Goal: Task Accomplishment & Management: Use online tool/utility

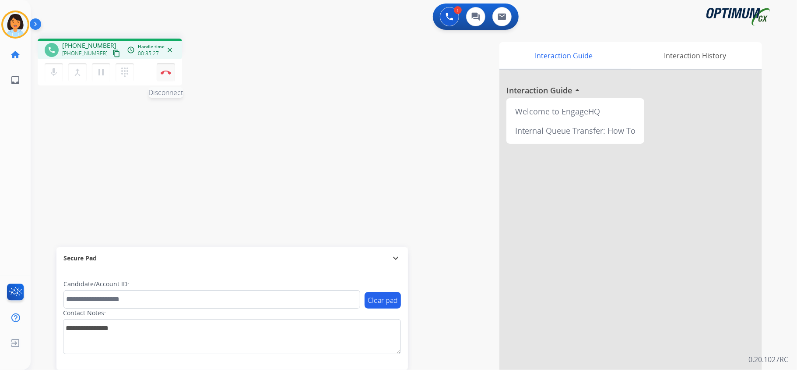
click at [167, 74] on button "Disconnect" at bounding box center [166, 72] width 18 height 18
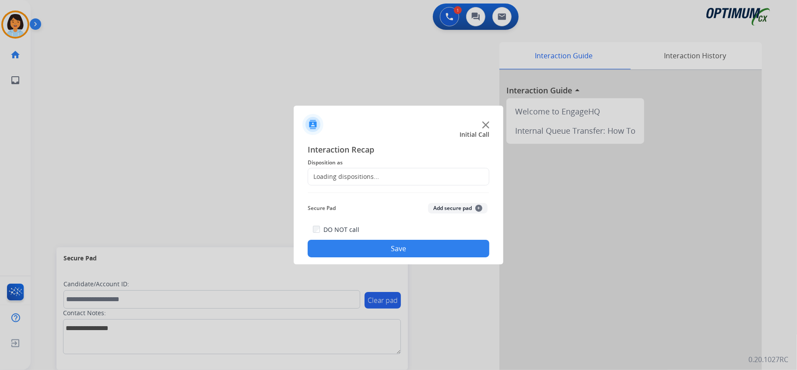
click at [440, 173] on div "Loading dispositions..." at bounding box center [399, 177] width 182 height 18
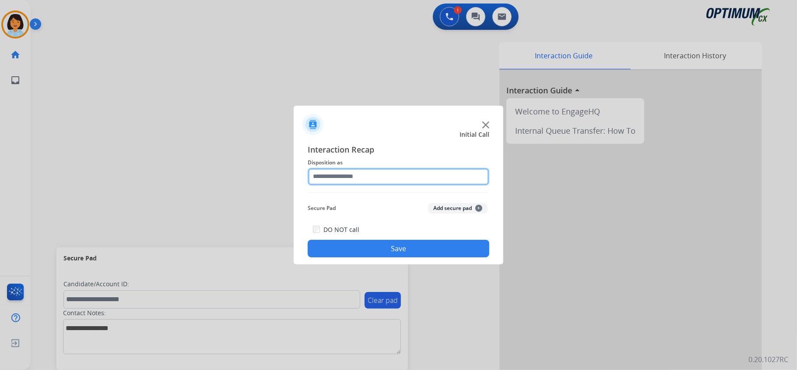
click at [405, 171] on input "text" at bounding box center [399, 177] width 182 height 18
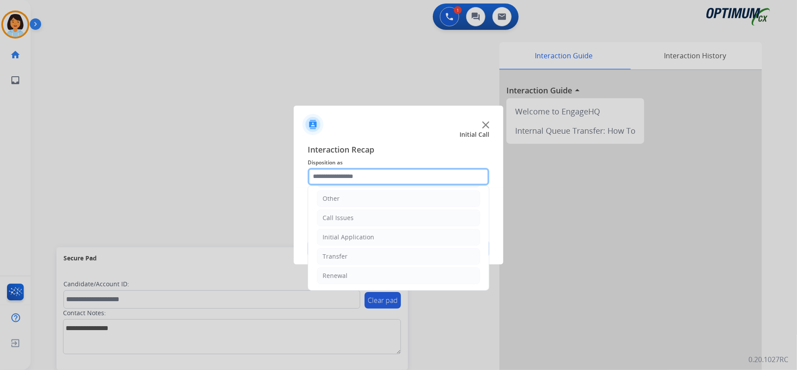
scroll to position [62, 0]
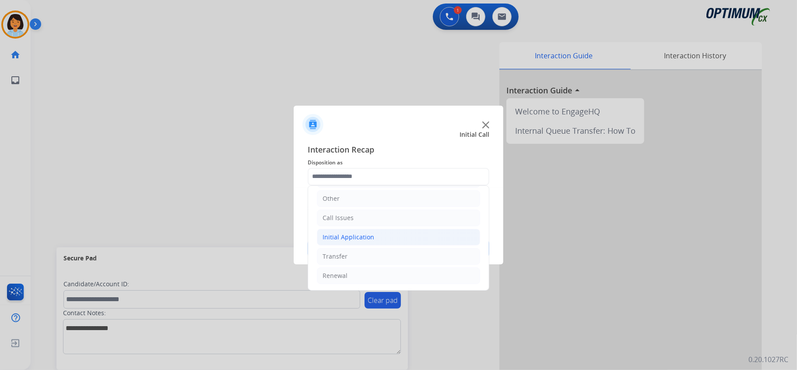
click at [366, 236] on div "Initial Application" at bounding box center [349, 236] width 52 height 9
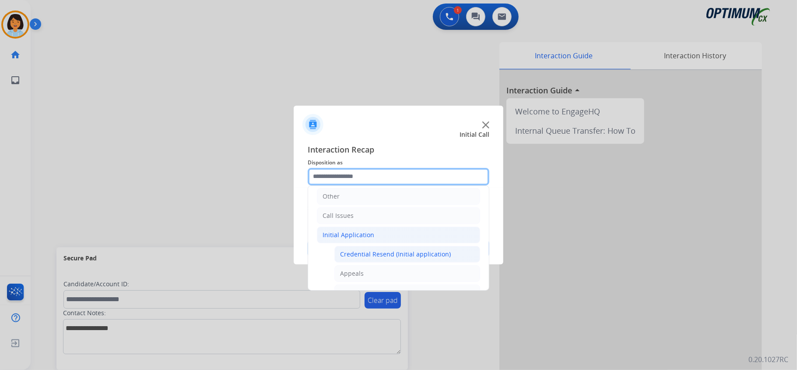
scroll to position [120, 0]
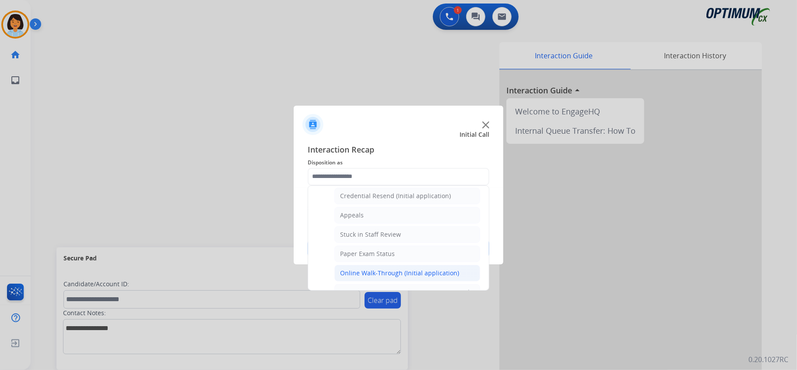
click at [398, 275] on div "Online Walk-Through (Initial application)" at bounding box center [399, 272] width 119 height 9
type input "**********"
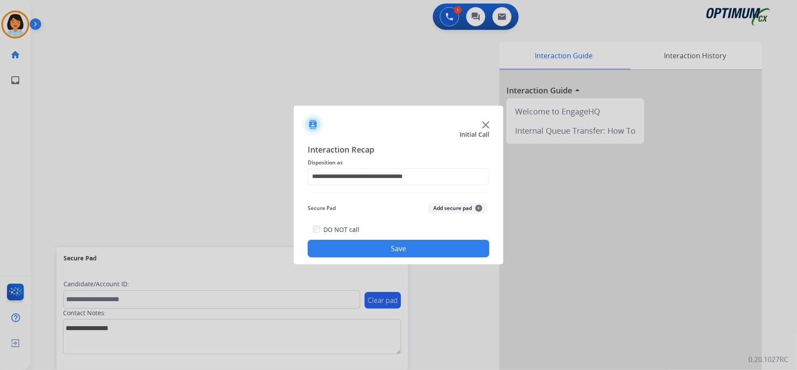
click at [385, 249] on button "Save" at bounding box center [399, 248] width 182 height 18
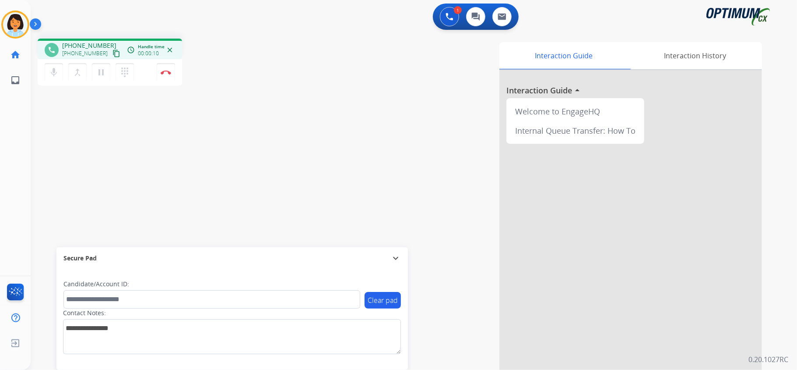
click at [113, 53] on mat-icon "content_copy" at bounding box center [117, 53] width 8 height 8
click at [163, 69] on button "Disconnect" at bounding box center [166, 72] width 18 height 18
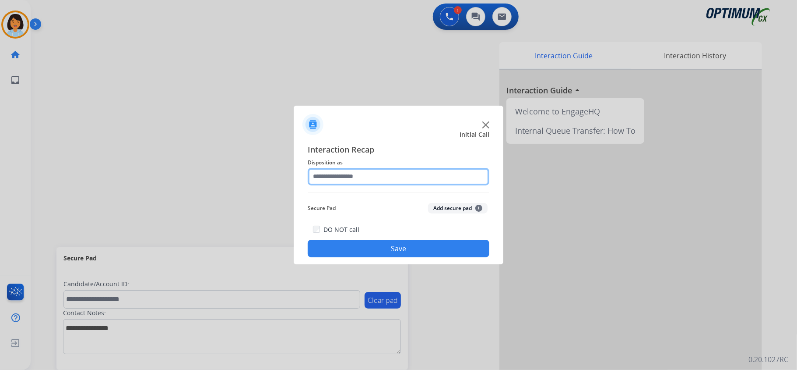
click at [352, 173] on input "text" at bounding box center [399, 177] width 182 height 18
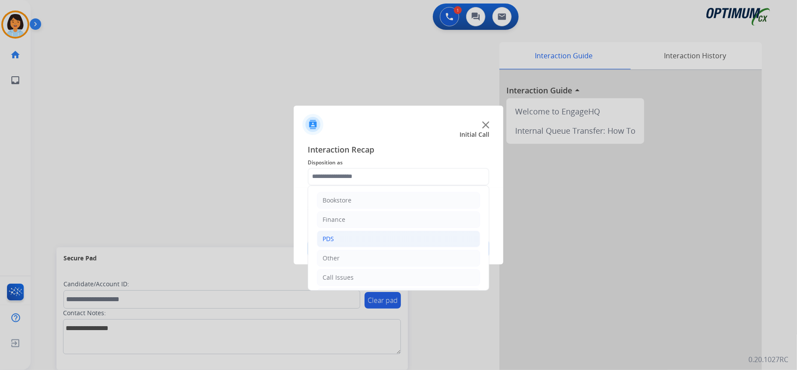
click at [344, 242] on li "PDS" at bounding box center [398, 238] width 163 height 17
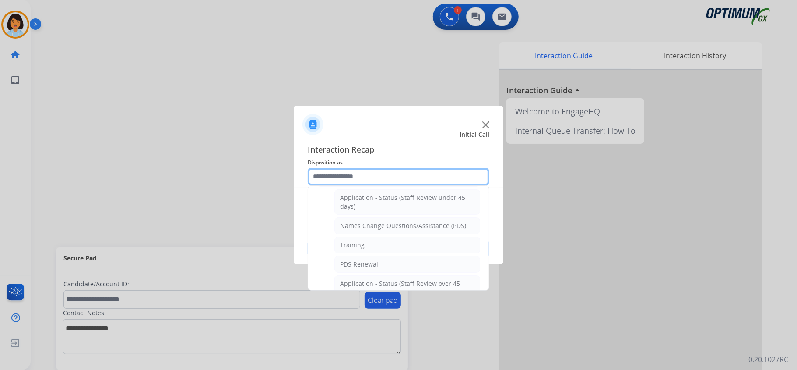
scroll to position [233, 0]
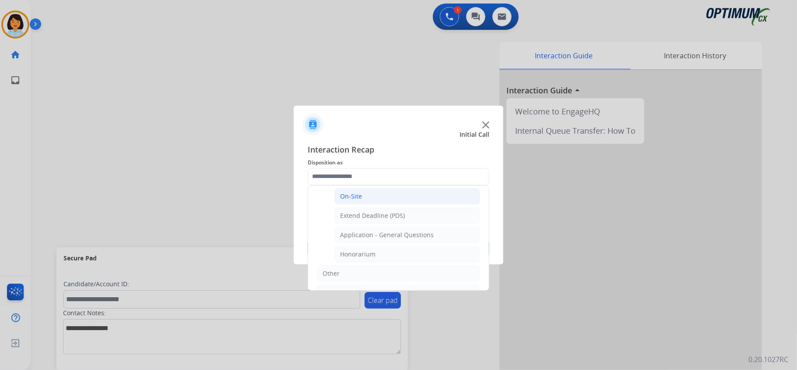
click at [350, 195] on div "On-Site" at bounding box center [351, 196] width 22 height 9
type input "*******"
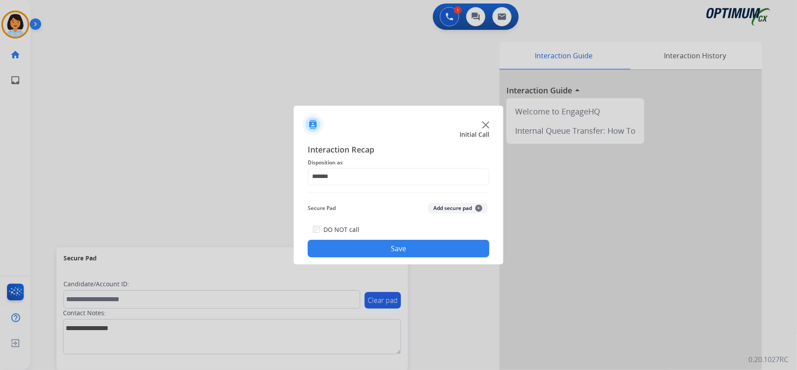
click at [368, 244] on button "Save" at bounding box center [399, 248] width 182 height 18
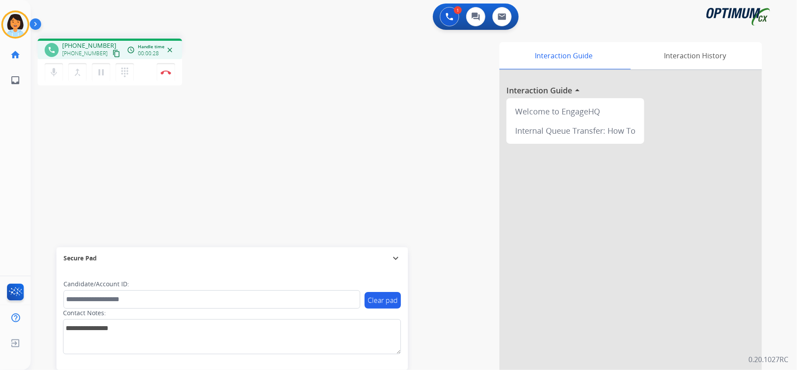
click at [113, 53] on mat-icon "content_copy" at bounding box center [117, 53] width 8 height 8
click at [167, 70] on img at bounding box center [166, 72] width 11 height 4
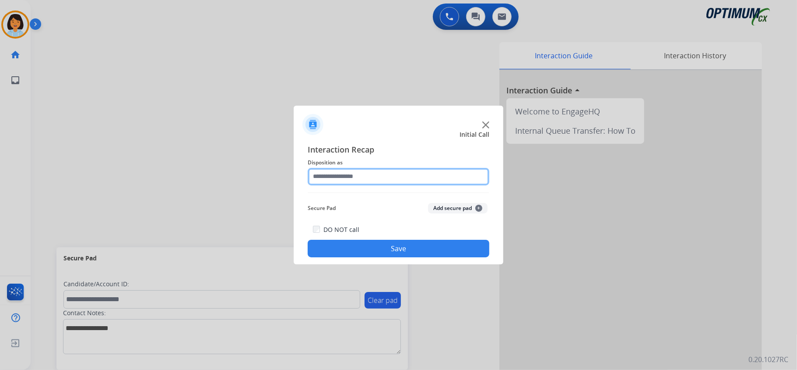
click at [394, 177] on input "text" at bounding box center [399, 177] width 182 height 18
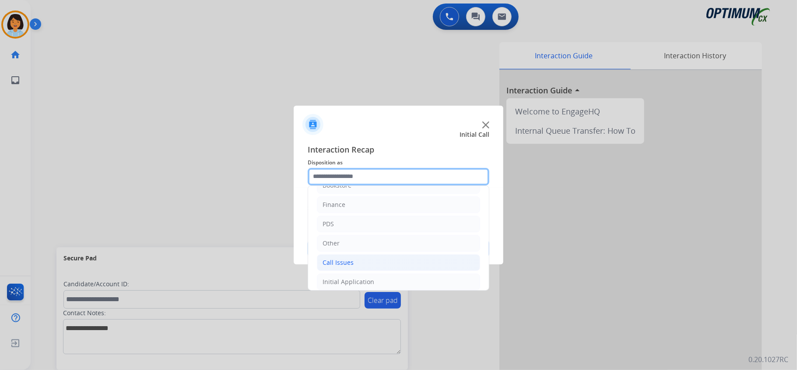
scroll to position [58, 0]
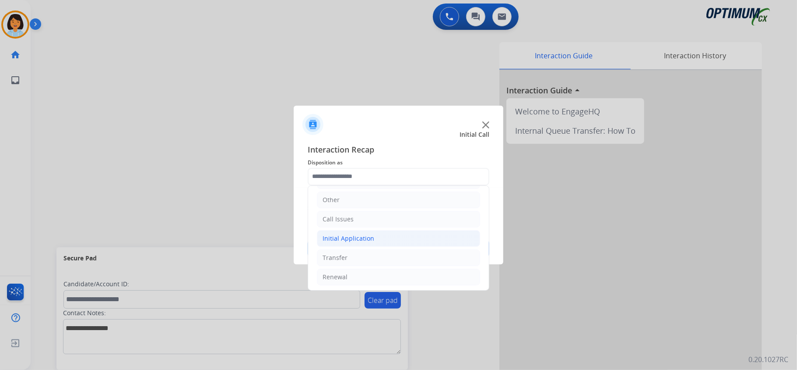
click at [374, 244] on li "Initial Application" at bounding box center [398, 238] width 163 height 17
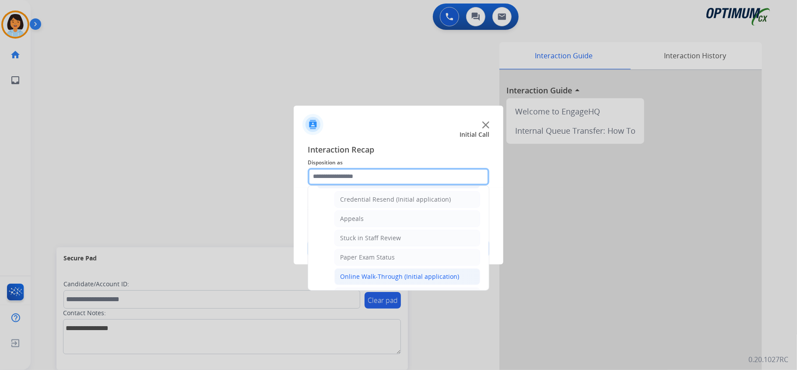
scroll to position [175, 0]
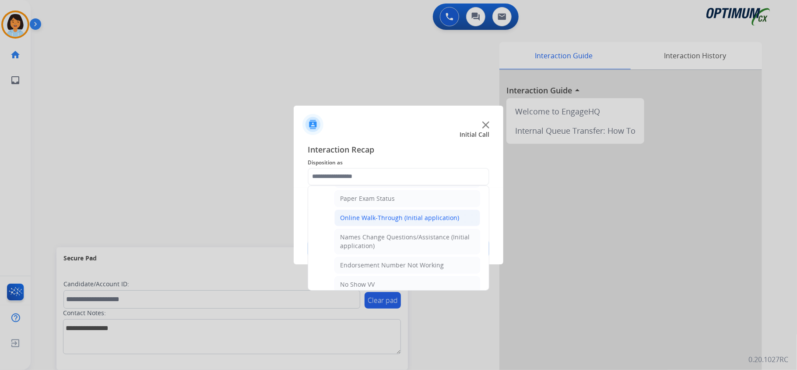
click at [380, 222] on div "Online Walk-Through (Initial application)" at bounding box center [399, 217] width 119 height 9
type input "**********"
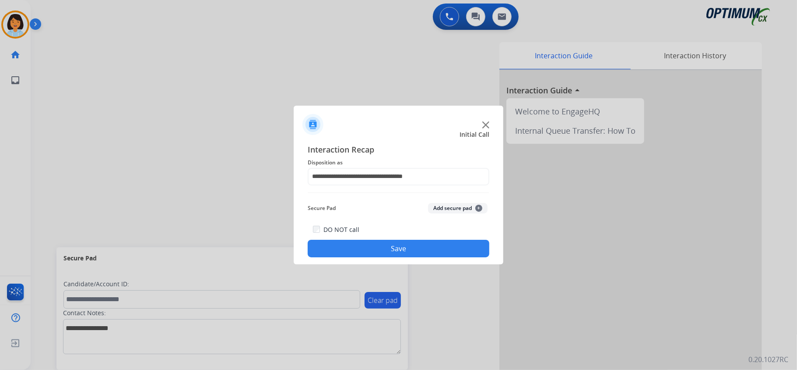
click at [379, 254] on button "Save" at bounding box center [399, 248] width 182 height 18
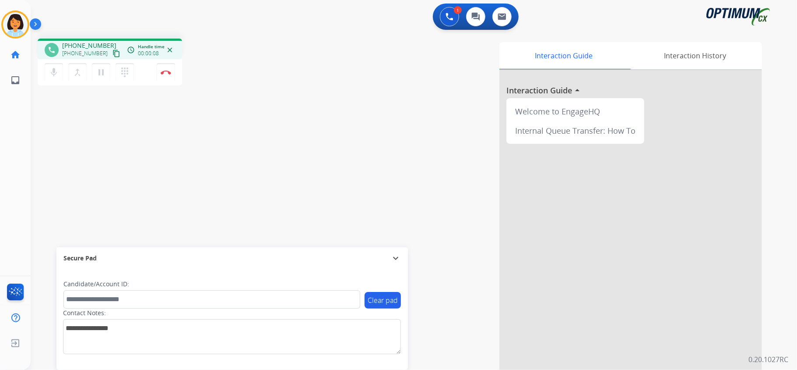
click at [113, 54] on mat-icon "content_copy" at bounding box center [117, 53] width 8 height 8
click at [162, 69] on button "Disconnect" at bounding box center [166, 72] width 18 height 18
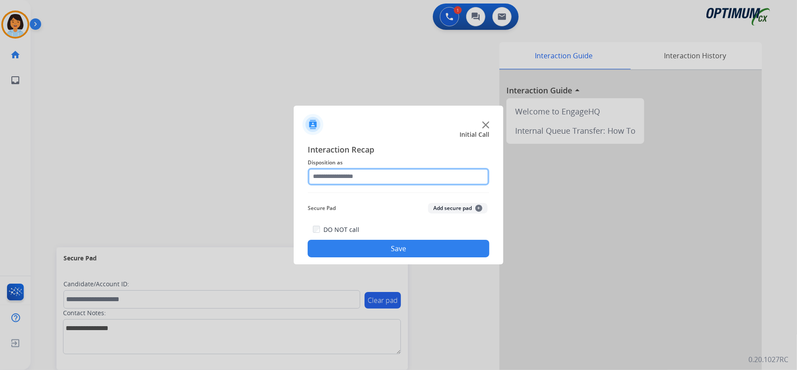
click at [365, 176] on input "text" at bounding box center [399, 177] width 182 height 18
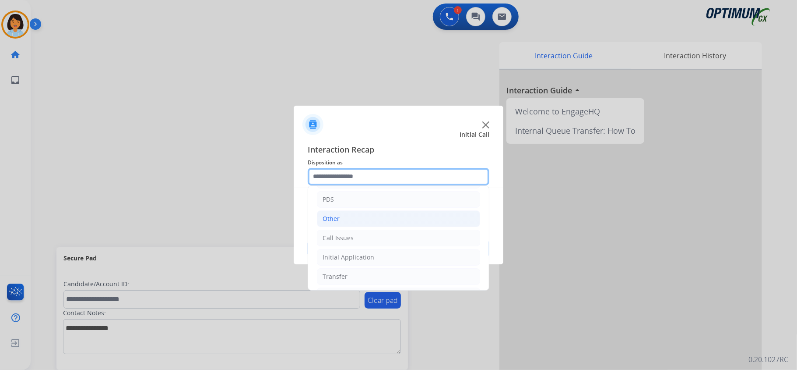
scroll to position [62, 0]
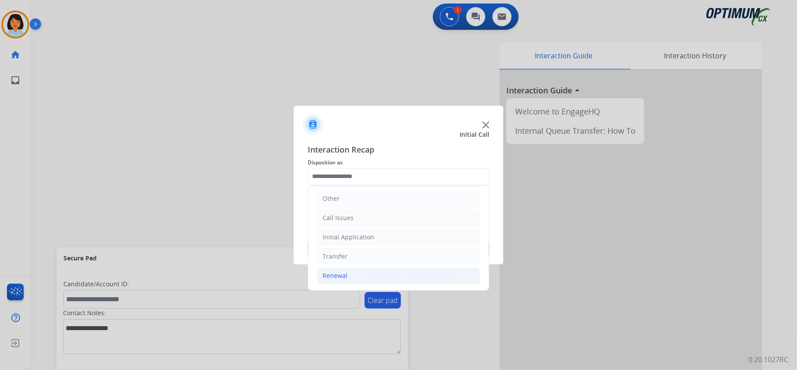
click at [344, 274] on div "Renewal" at bounding box center [335, 275] width 25 height 9
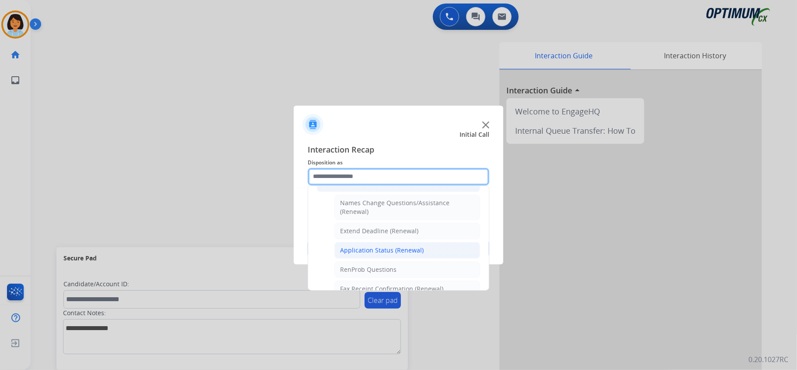
scroll to position [179, 0]
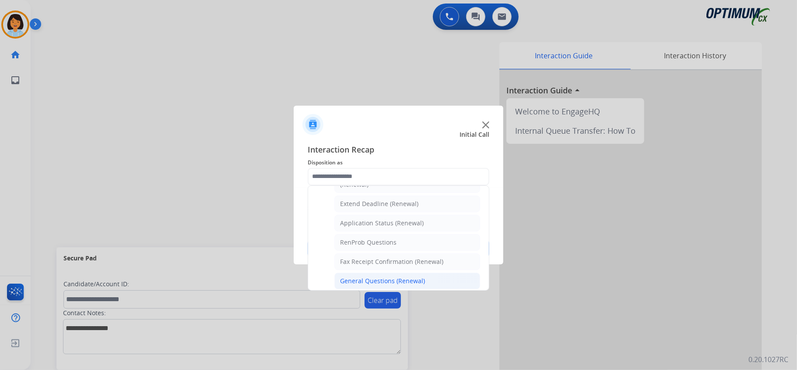
click at [373, 284] on div "General Questions (Renewal)" at bounding box center [382, 280] width 85 height 9
type input "**********"
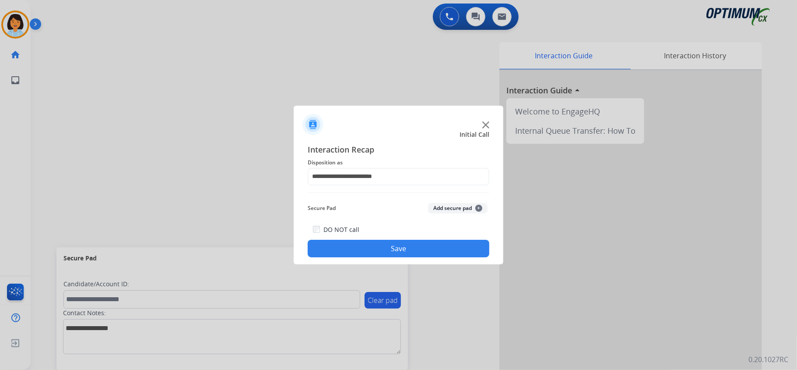
click at [370, 251] on button "Save" at bounding box center [399, 248] width 182 height 18
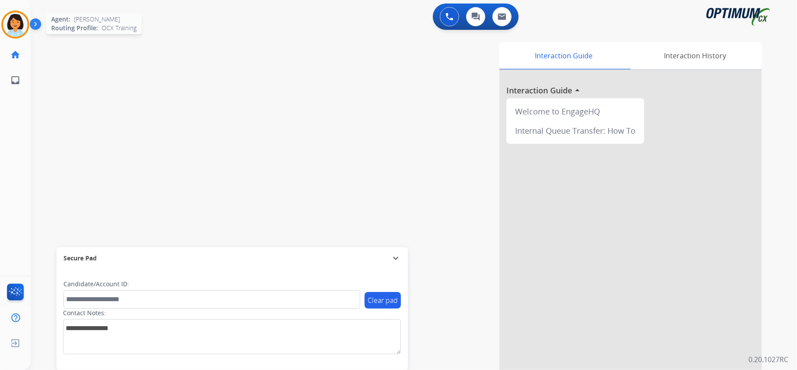
click at [13, 24] on img at bounding box center [15, 24] width 25 height 25
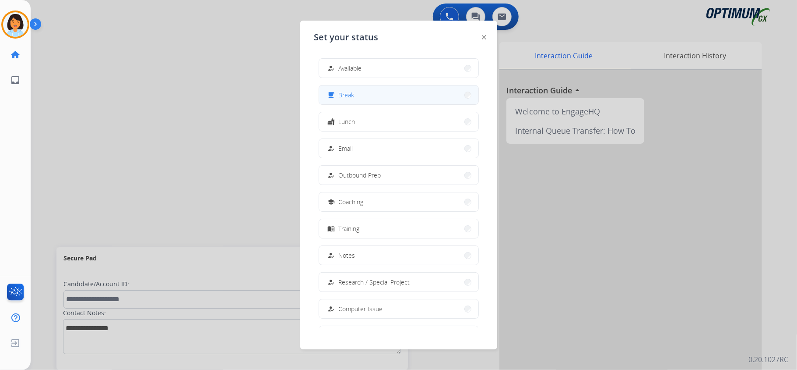
click at [367, 93] on button "free_breakfast Break" at bounding box center [398, 94] width 159 height 19
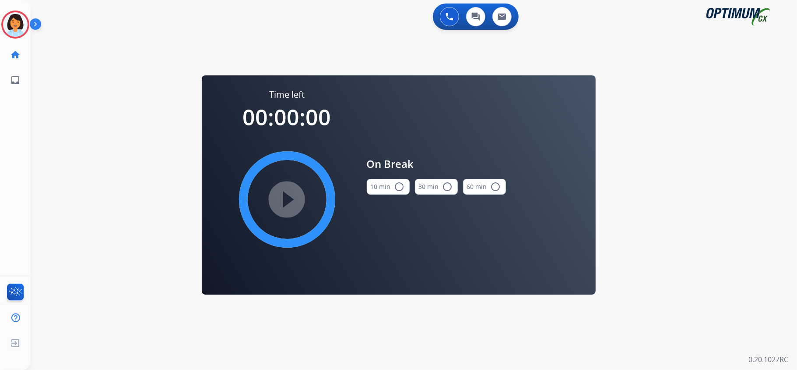
click at [377, 184] on button "10 min radio_button_unchecked" at bounding box center [388, 187] width 43 height 16
click at [292, 200] on mat-icon "play_circle_filled" at bounding box center [287, 199] width 11 height 11
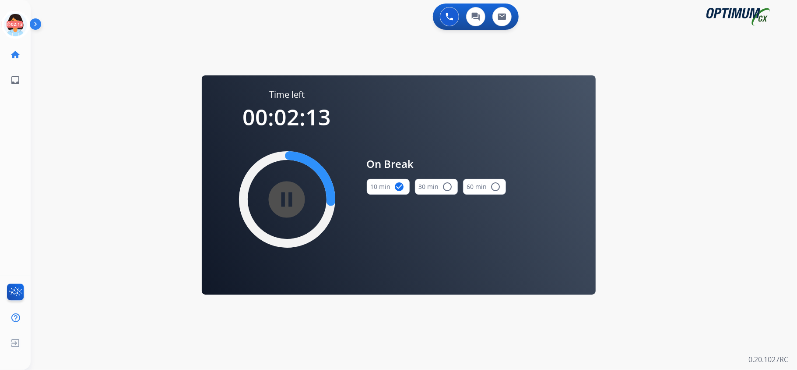
click at [137, 35] on div "swap_horiz Break voice bridge close_fullscreen Connect 3-Way Call merge_type Se…" at bounding box center [404, 53] width 746 height 42
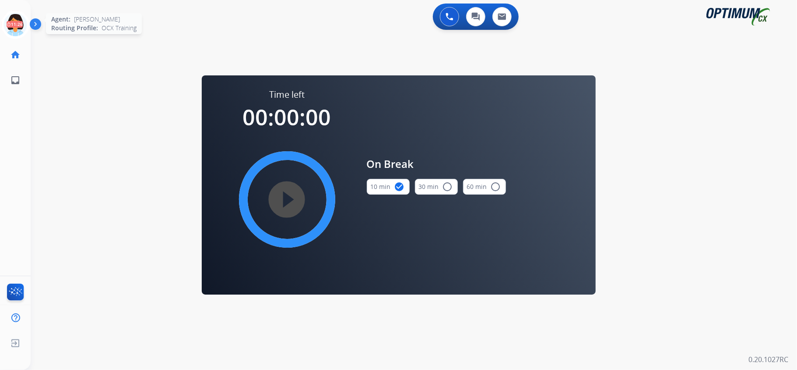
click at [15, 15] on icon at bounding box center [15, 25] width 28 height 28
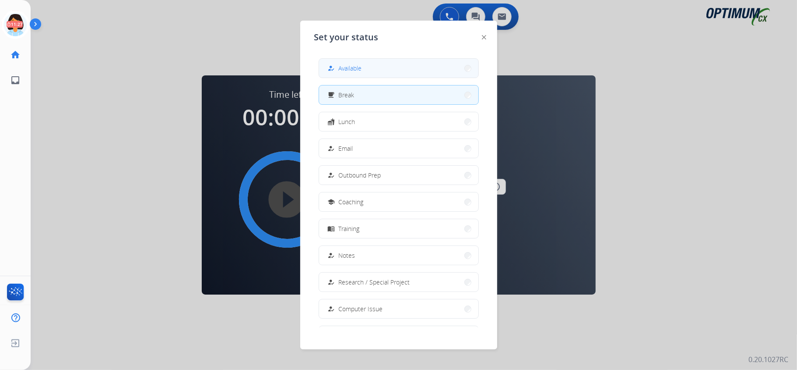
click at [397, 65] on button "how_to_reg Available" at bounding box center [398, 68] width 159 height 19
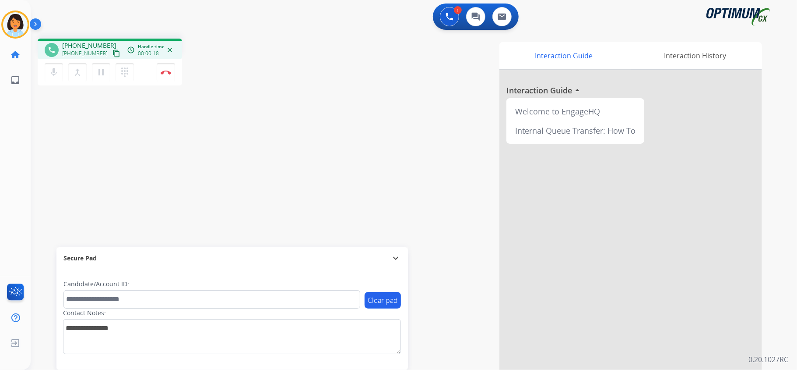
click at [113, 53] on mat-icon "content_copy" at bounding box center [117, 53] width 8 height 8
click at [167, 70] on img at bounding box center [166, 72] width 11 height 4
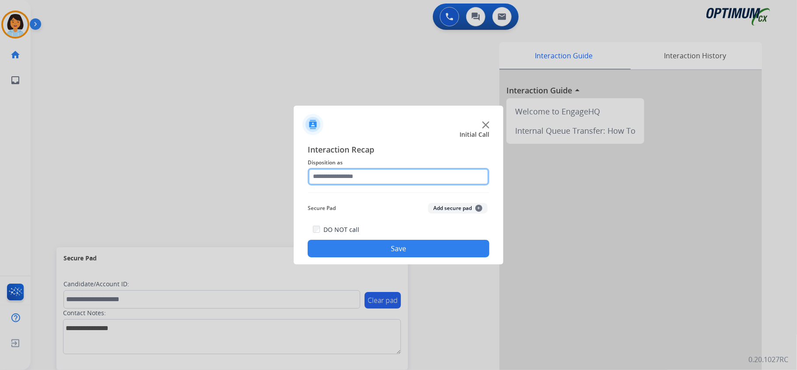
click at [351, 182] on input "text" at bounding box center [399, 177] width 182 height 18
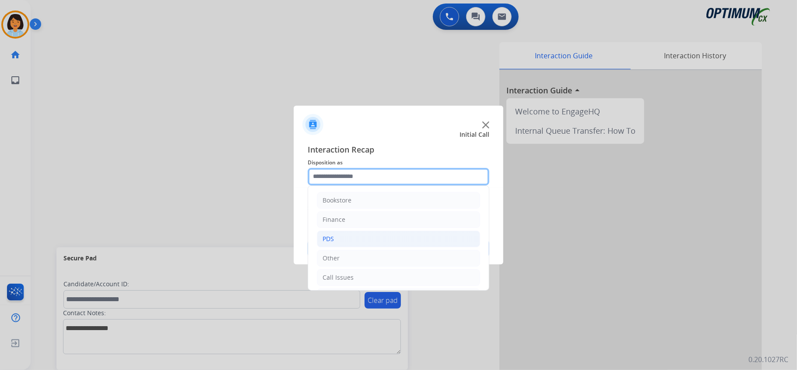
scroll to position [62, 0]
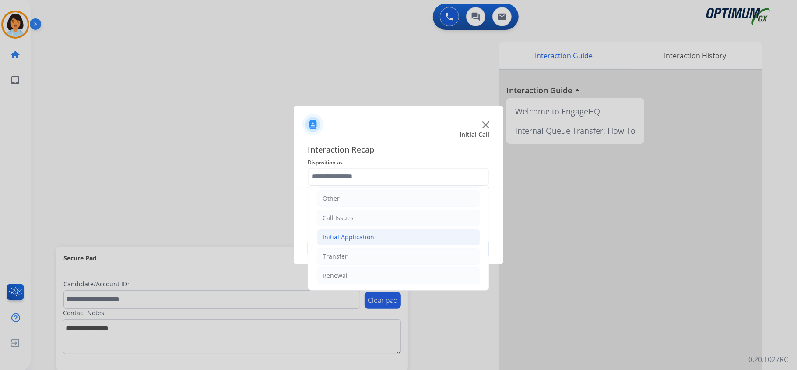
click at [369, 237] on div "Initial Application" at bounding box center [349, 236] width 52 height 9
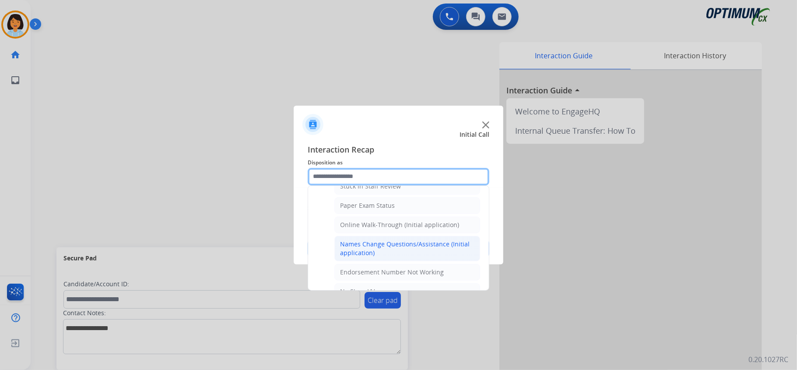
scroll to position [179, 0]
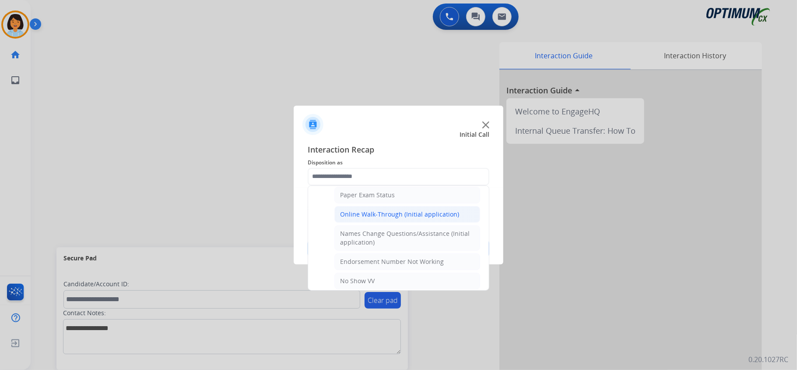
click at [377, 214] on div "Online Walk-Through (Initial application)" at bounding box center [399, 214] width 119 height 9
type input "**********"
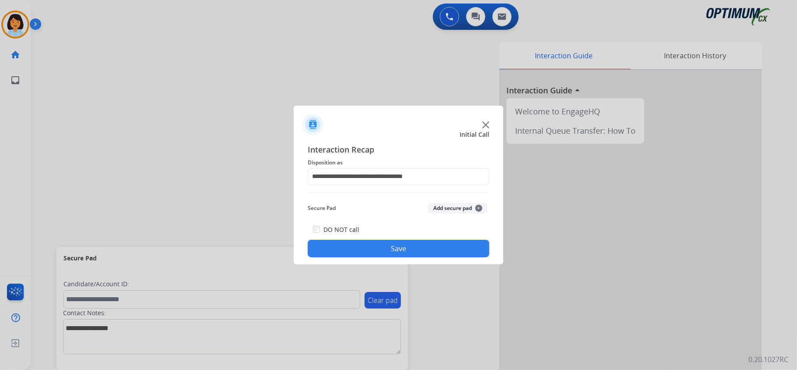
click at [380, 250] on button "Save" at bounding box center [399, 248] width 182 height 18
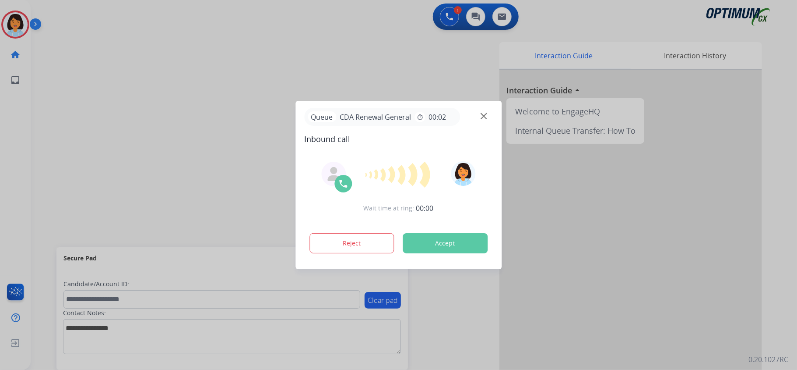
click at [452, 240] on button "Accept" at bounding box center [445, 243] width 85 height 20
click at [417, 242] on button "Accept" at bounding box center [445, 243] width 85 height 20
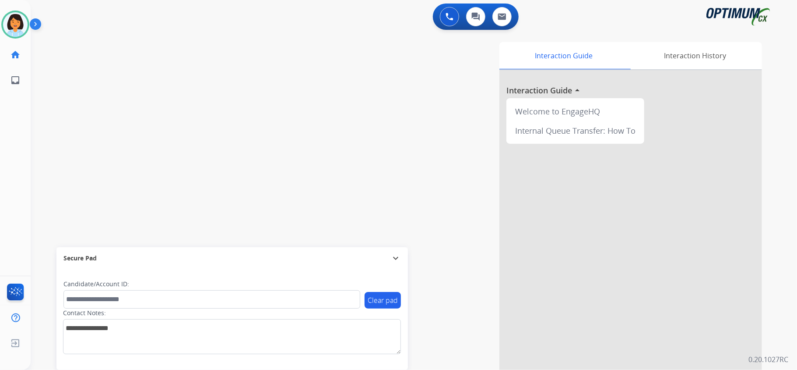
drag, startPoint x: 788, startPoint y: 0, endPoint x: 253, endPoint y: 157, distance: 557.4
click at [253, 157] on div "swap_horiz Break voice bridge close_fullscreen Connect 3-Way Call merge_type Se…" at bounding box center [404, 214] width 746 height 365
drag, startPoint x: 727, startPoint y: 0, endPoint x: 447, endPoint y: 14, distance: 279.7
click at [447, 14] on img at bounding box center [450, 17] width 8 height 8
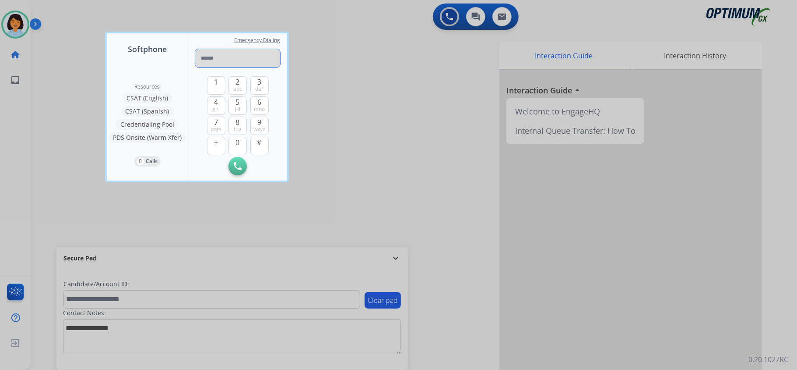
paste input "**********"
type input "**********"
click at [238, 165] on img at bounding box center [238, 166] width 8 height 8
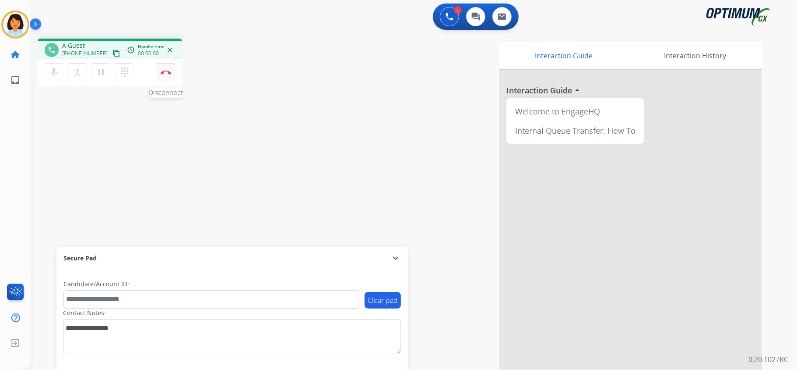
click at [177, 65] on div "mic Mute merge_type Bridge pause Hold dialpad Dialpad Disconnect" at bounding box center [110, 72] width 144 height 26
click at [170, 67] on button "Disconnect" at bounding box center [166, 72] width 18 height 18
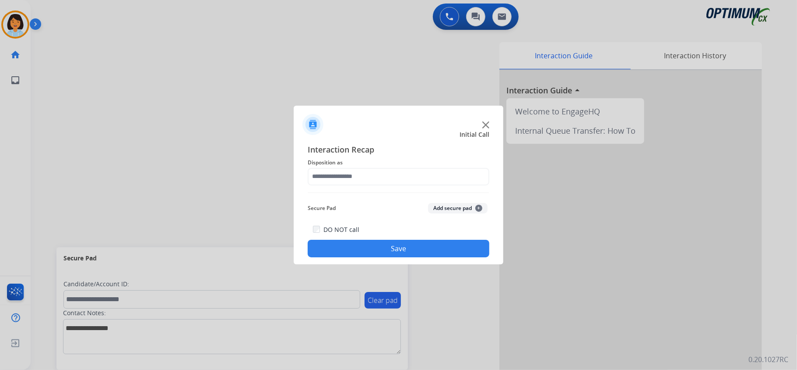
click at [484, 123] on img at bounding box center [485, 124] width 7 height 7
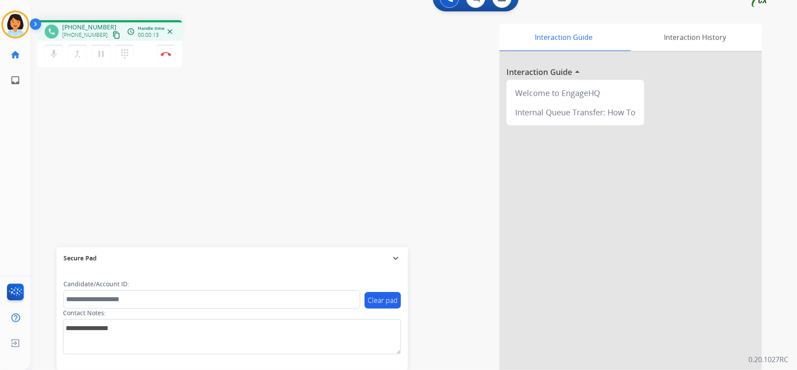
scroll to position [27, 0]
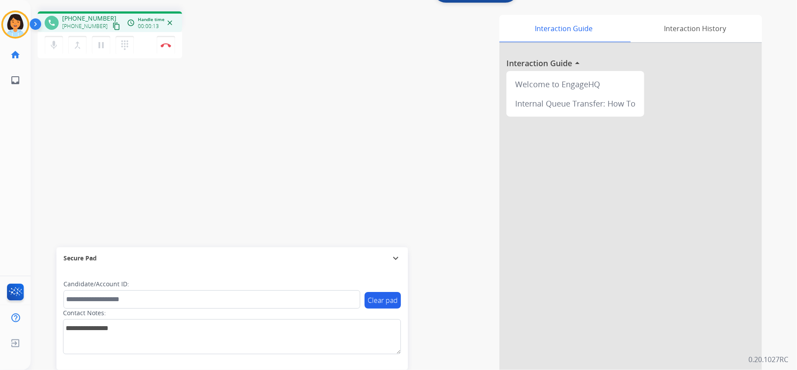
click at [449, 100] on div "Interaction Guide Interaction History Interaction Guide arrow_drop_up Welcome t…" at bounding box center [523, 192] width 477 height 355
click at [113, 25] on mat-icon "content_copy" at bounding box center [117, 26] width 8 height 8
click at [111, 30] on button "content_copy" at bounding box center [116, 26] width 11 height 11
click at [113, 28] on div "phone [PHONE_NUMBER] [PHONE_NUMBER] content_copy access_time Call metrics Queue…" at bounding box center [110, 21] width 144 height 21
click at [113, 24] on mat-icon "content_copy" at bounding box center [117, 26] width 8 height 8
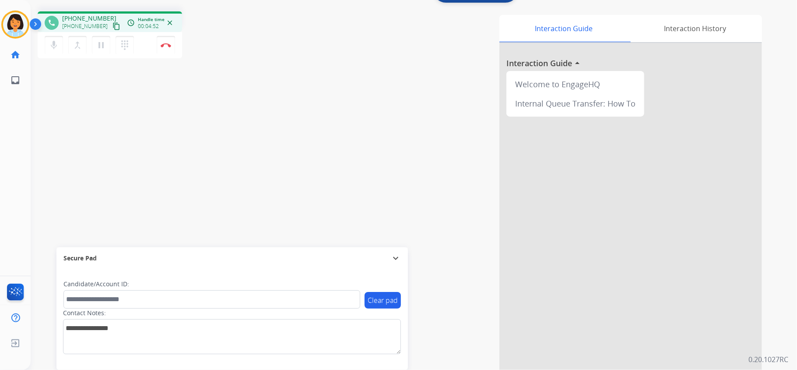
scroll to position [0, 0]
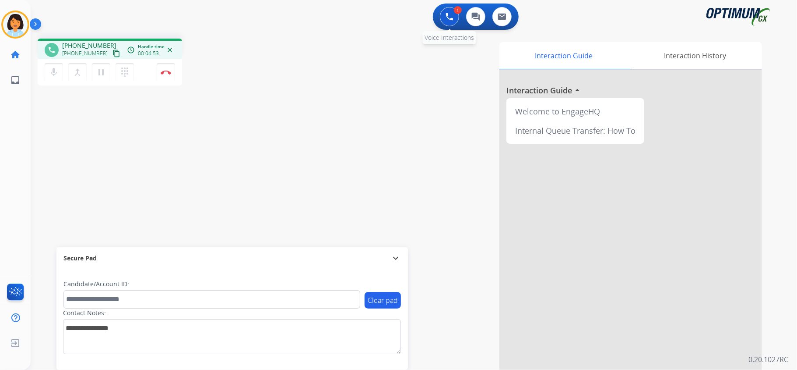
click at [446, 11] on button at bounding box center [449, 16] width 19 height 19
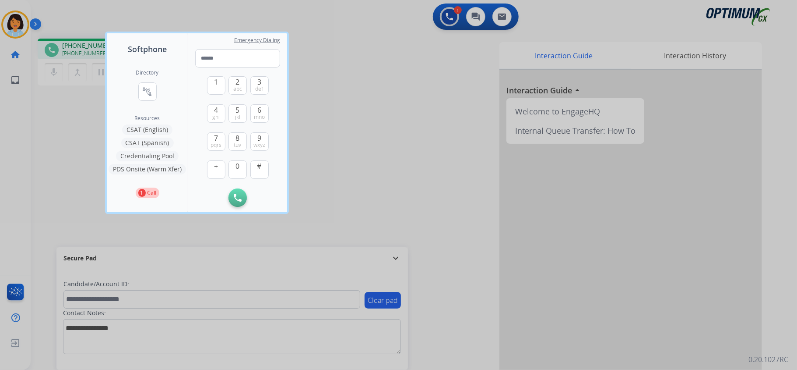
click at [155, 144] on button "CSAT (Spanish)" at bounding box center [147, 142] width 53 height 11
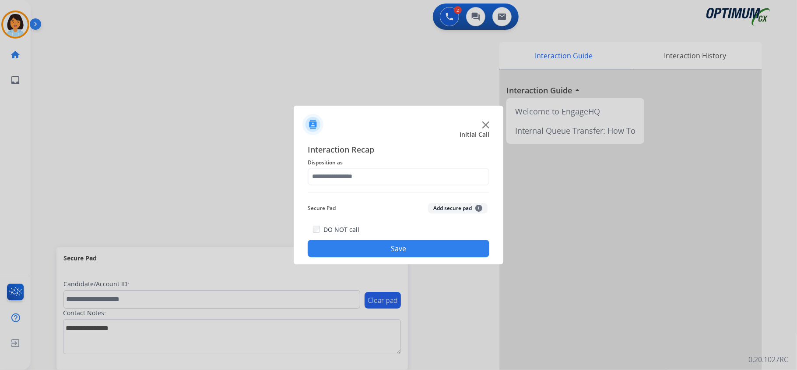
click at [487, 123] on img at bounding box center [485, 124] width 7 height 7
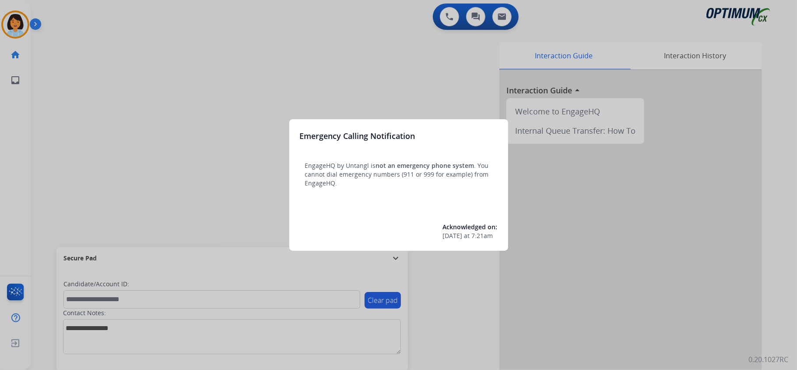
click at [295, 104] on div at bounding box center [398, 185] width 797 height 370
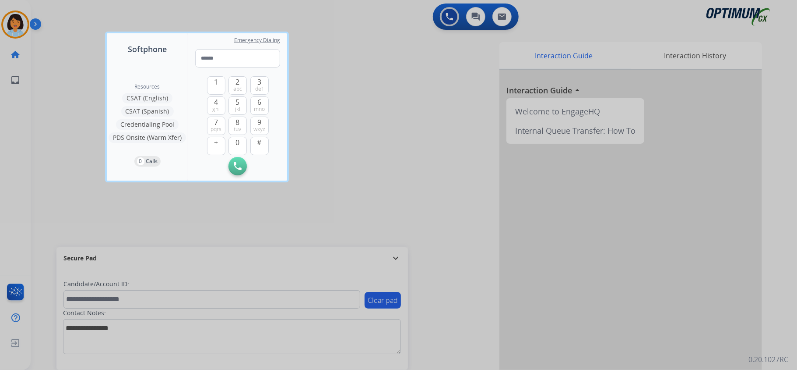
click at [384, 91] on div at bounding box center [398, 185] width 797 height 370
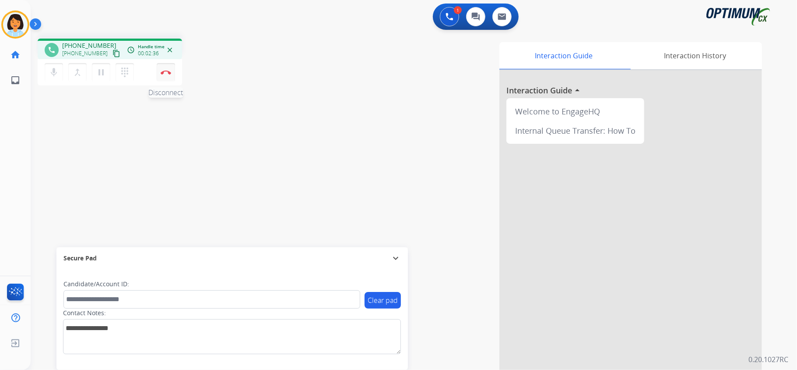
click at [169, 73] on img at bounding box center [166, 72] width 11 height 4
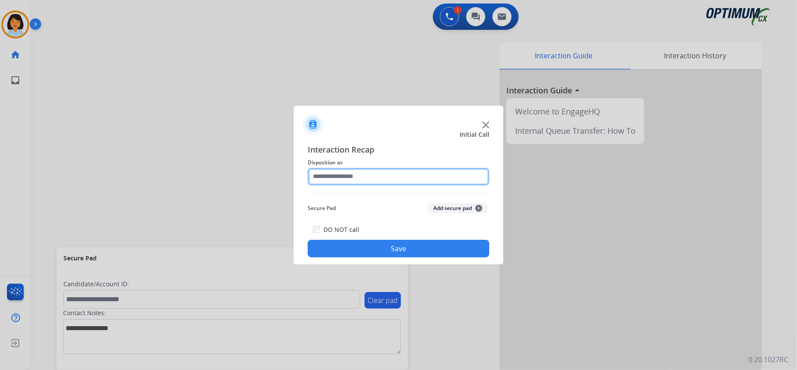
click at [346, 174] on input "text" at bounding box center [399, 177] width 182 height 18
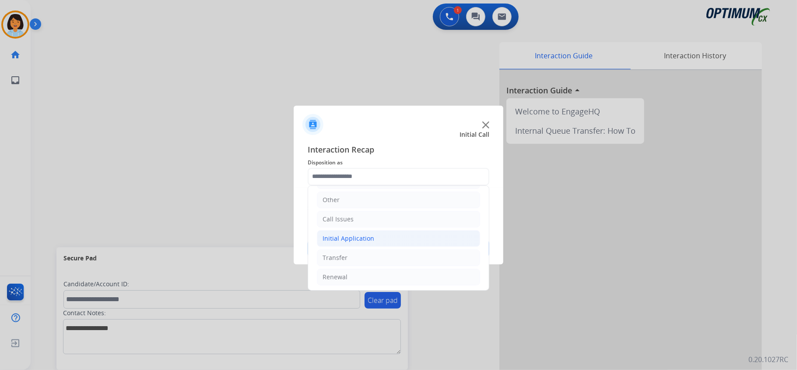
click at [373, 235] on li "Initial Application" at bounding box center [398, 238] width 163 height 17
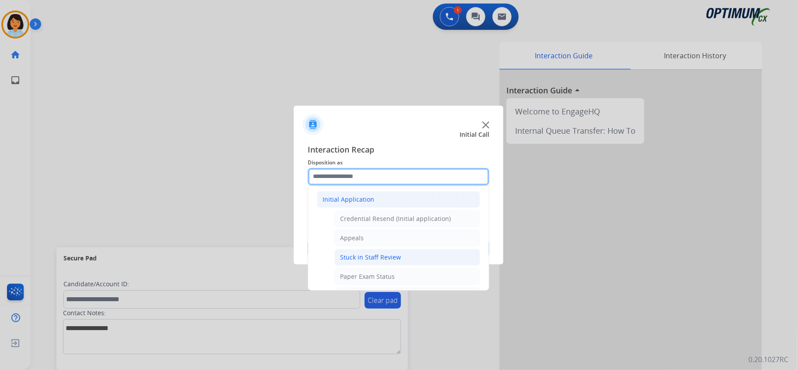
scroll to position [116, 0]
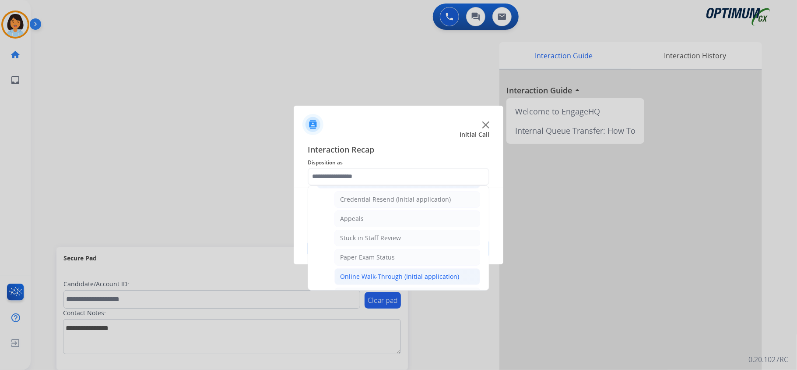
click at [387, 272] on li "Online Walk-Through (Initial application)" at bounding box center [407, 276] width 146 height 17
type input "**********"
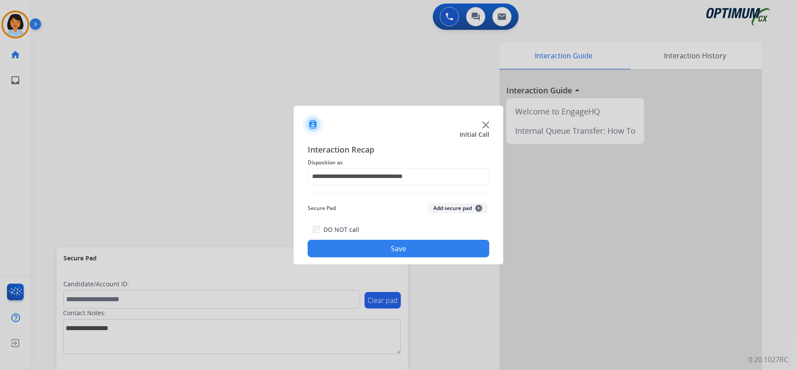
click at [373, 250] on button "Save" at bounding box center [399, 248] width 182 height 18
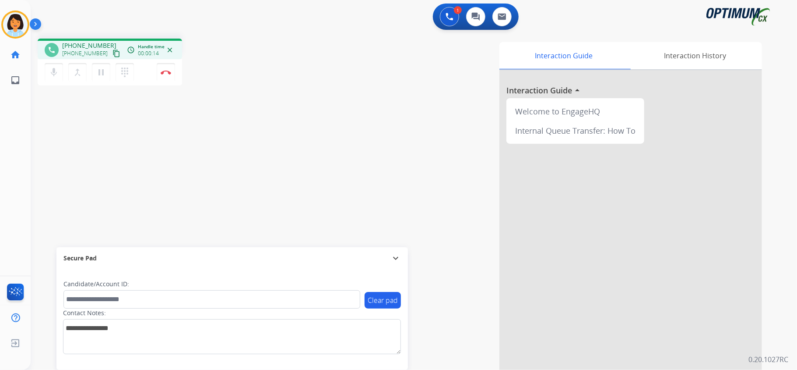
click at [113, 52] on mat-icon "content_copy" at bounding box center [117, 53] width 8 height 8
click at [113, 53] on mat-icon "content_copy" at bounding box center [117, 53] width 8 height 8
click at [162, 70] on img at bounding box center [166, 72] width 11 height 4
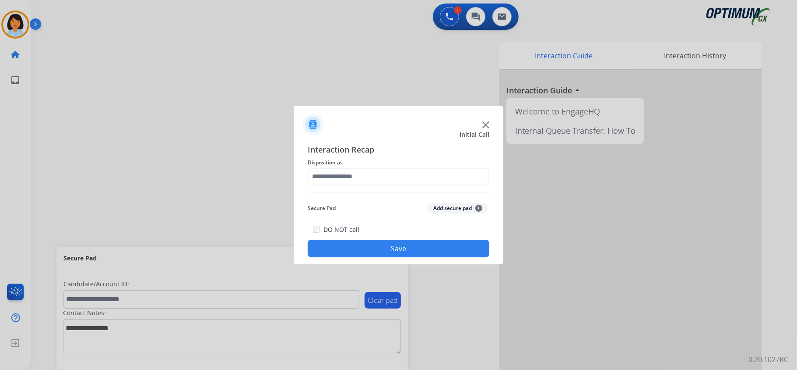
drag, startPoint x: 400, startPoint y: 165, endPoint x: 398, endPoint y: 173, distance: 9.0
click at [399, 170] on div "Interaction Recap Disposition as Secure Pad Add secure pad + DO NOT call Save" at bounding box center [399, 200] width 182 height 114
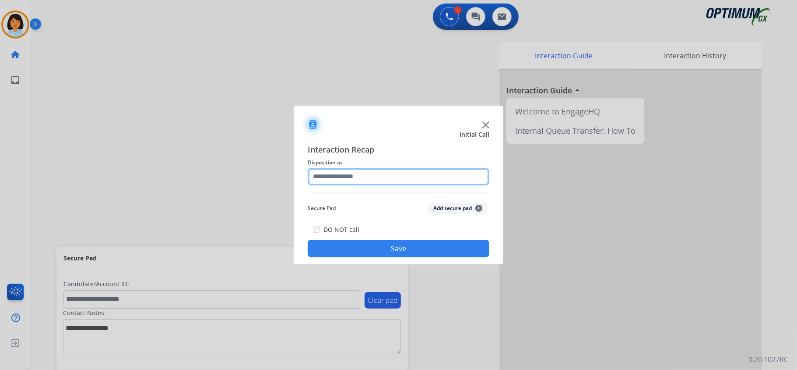
click at [398, 174] on input "text" at bounding box center [399, 177] width 182 height 18
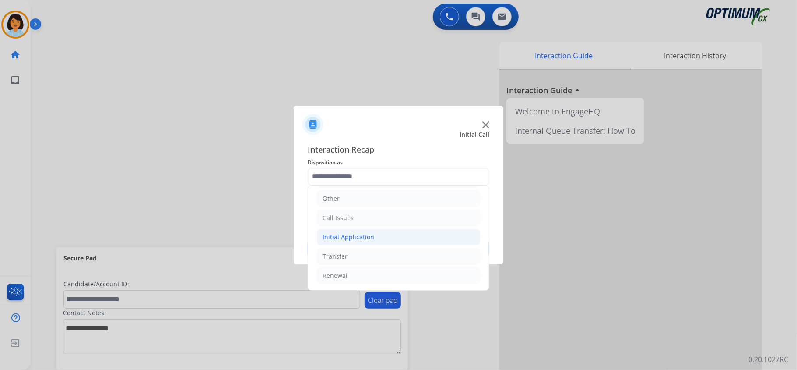
click at [390, 235] on li "Initial Application" at bounding box center [398, 237] width 163 height 17
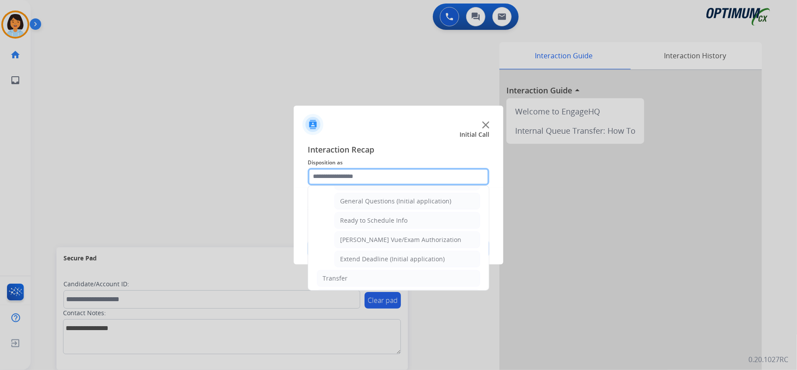
scroll to position [529, 0]
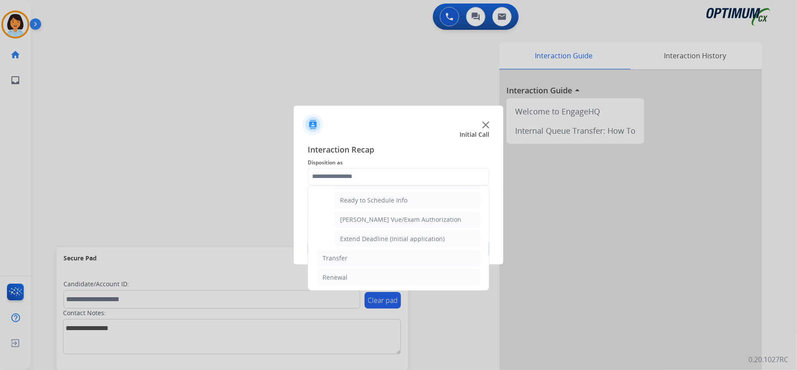
click at [389, 185] on div "General Questions (Initial application)" at bounding box center [395, 180] width 111 height 9
type input "**********"
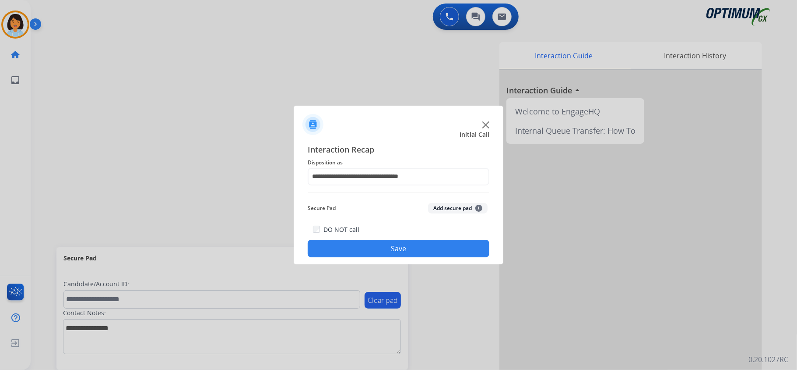
click at [396, 250] on button "Save" at bounding box center [399, 248] width 182 height 18
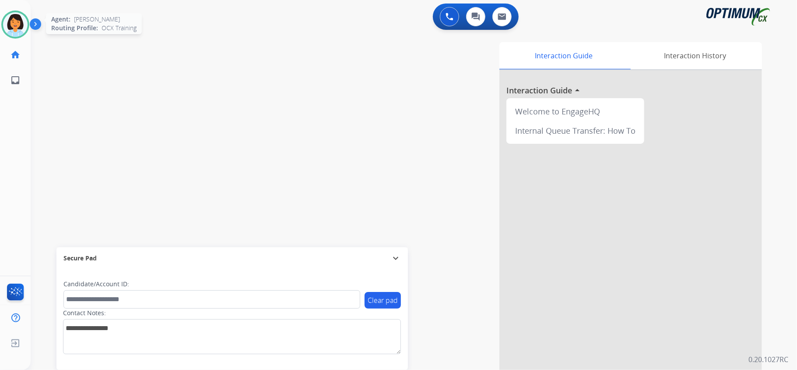
click at [11, 25] on img at bounding box center [15, 24] width 25 height 25
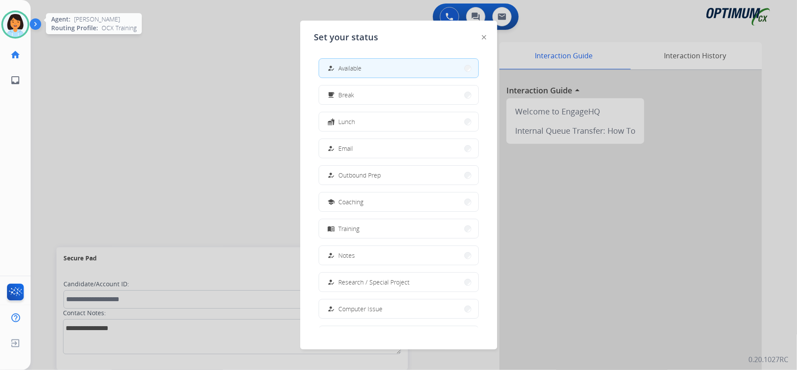
click at [7, 22] on img at bounding box center [15, 24] width 25 height 25
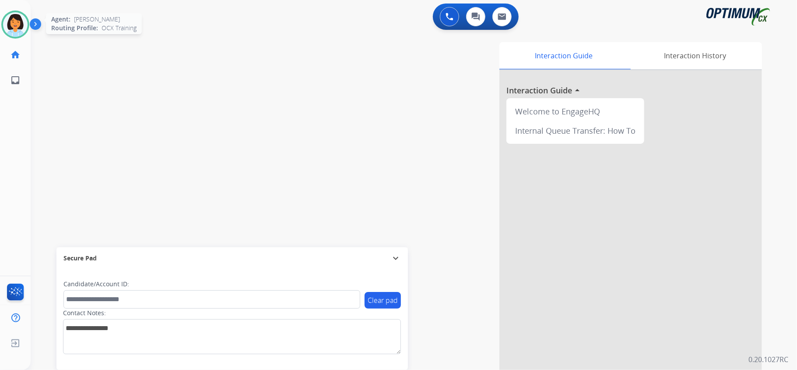
click at [11, 21] on img at bounding box center [15, 24] width 25 height 25
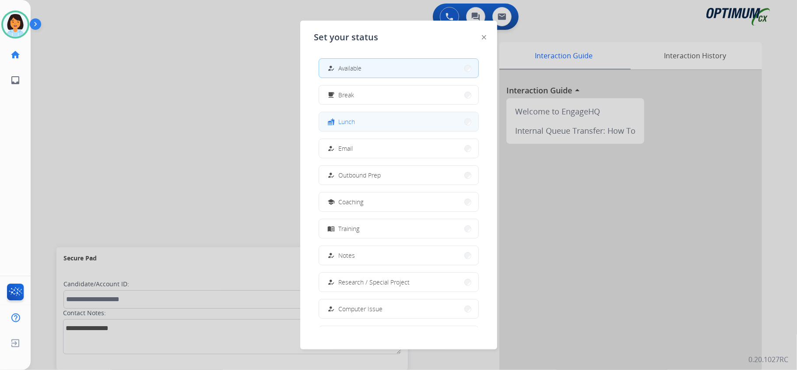
click at [384, 118] on button "fastfood Lunch" at bounding box center [398, 121] width 159 height 19
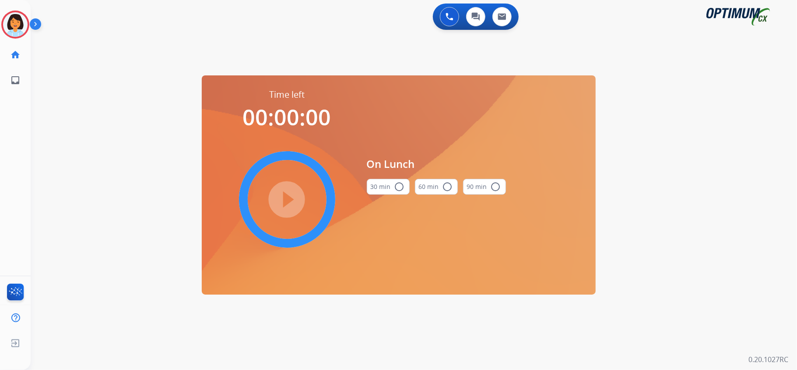
click at [391, 177] on div "30 min radio_button_unchecked" at bounding box center [388, 187] width 43 height 30
click at [382, 187] on button "30 min radio_button_unchecked" at bounding box center [388, 187] width 43 height 16
click at [284, 194] on mat-icon "play_circle_filled" at bounding box center [287, 199] width 11 height 11
